Goal: Download file/media

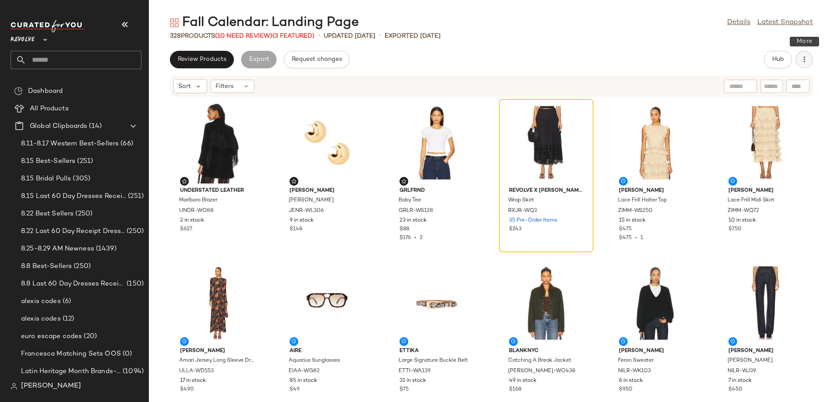
click at [810, 54] on div "Hub" at bounding box center [788, 60] width 49 height 18
click at [810, 54] on button "button" at bounding box center [804, 60] width 18 height 18
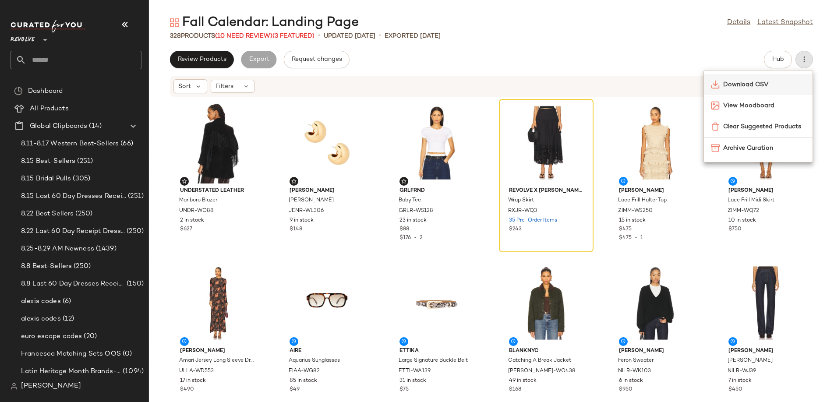
click at [753, 85] on span "Download CSV" at bounding box center [764, 84] width 82 height 9
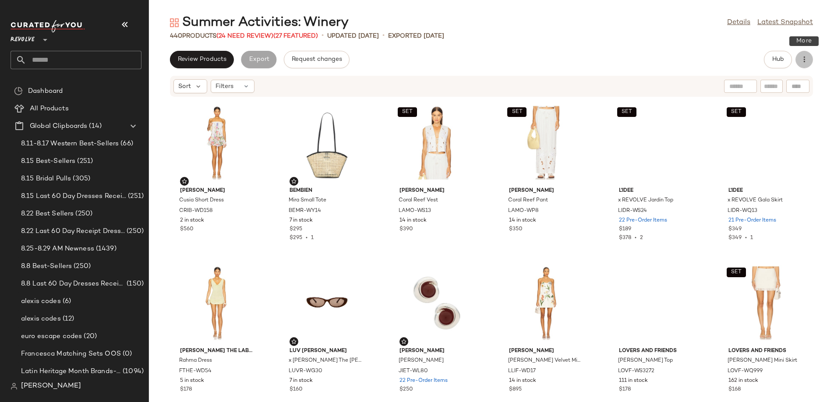
click at [805, 61] on icon "button" at bounding box center [804, 59] width 9 height 9
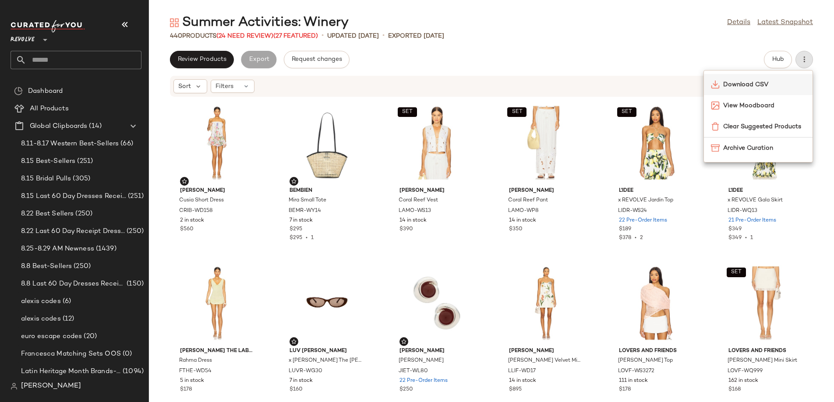
click at [756, 85] on span "Download CSV" at bounding box center [764, 84] width 82 height 9
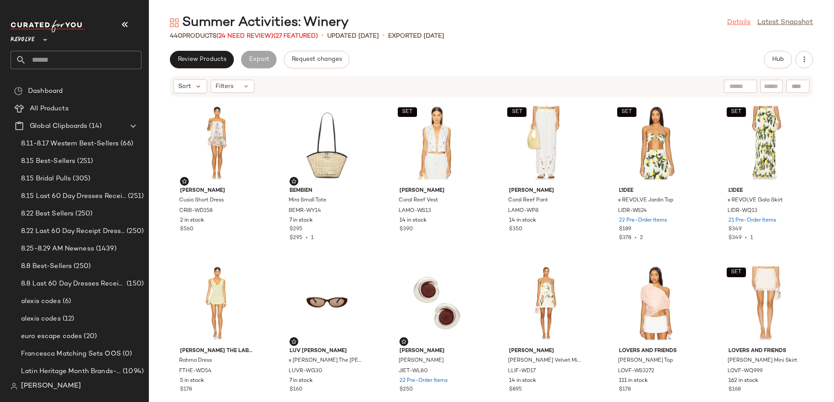
click at [735, 20] on link "Details" at bounding box center [738, 23] width 23 height 11
